Goal: Transaction & Acquisition: Purchase product/service

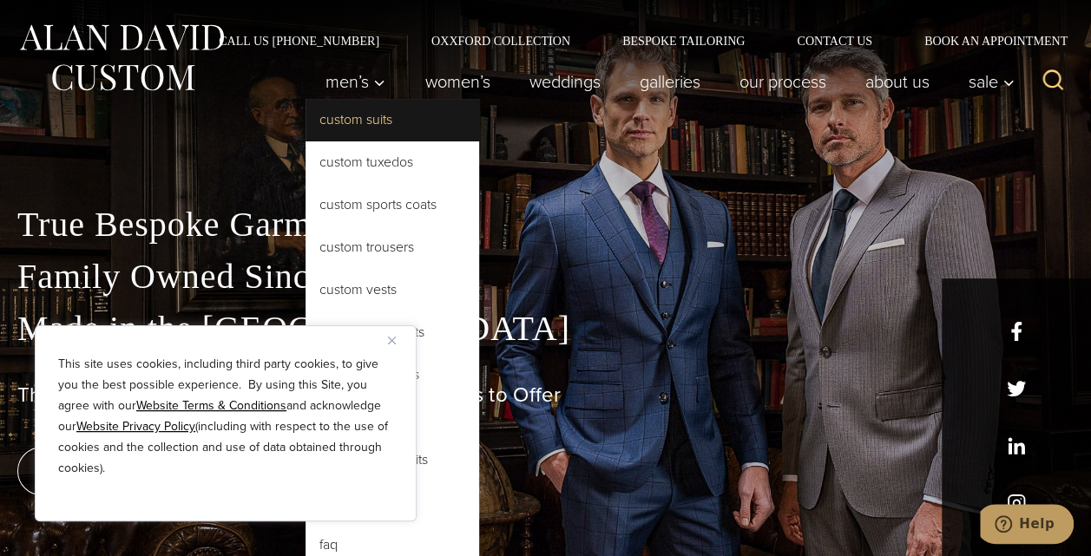
click at [353, 122] on link "Custom Suits" at bounding box center [393, 120] width 174 height 42
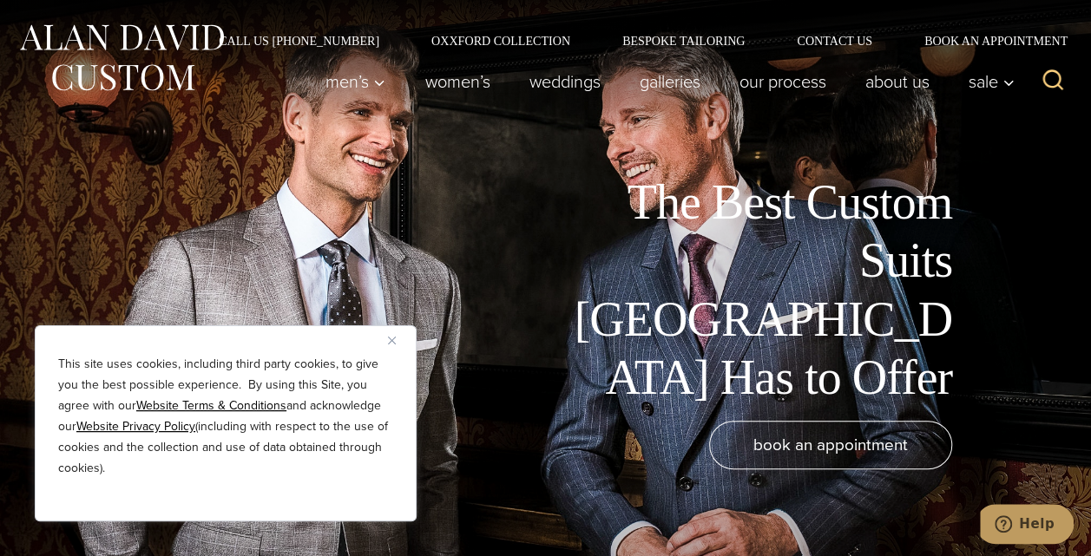
click at [389, 345] on button "Close" at bounding box center [398, 340] width 21 height 21
